Goal: Ask a question

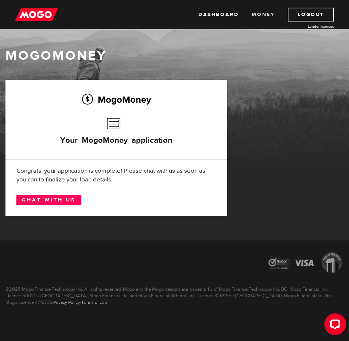
click at [264, 15] on link "Money" at bounding box center [262, 15] width 23 height 14
click at [216, 14] on link "Dashboard" at bounding box center [218, 15] width 40 height 14
click at [43, 200] on link "Chat with us" at bounding box center [48, 200] width 65 height 10
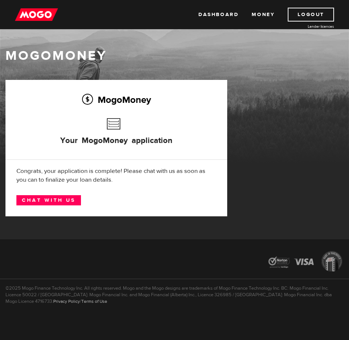
click at [33, 15] on img at bounding box center [36, 15] width 43 height 14
click at [334, 321] on icon "Open LiveChat chat widget" at bounding box center [335, 322] width 7 height 5
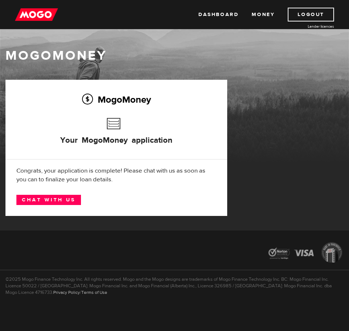
click at [35, 13] on img at bounding box center [36, 15] width 43 height 14
